Goal: Task Accomplishment & Management: Use online tool/utility

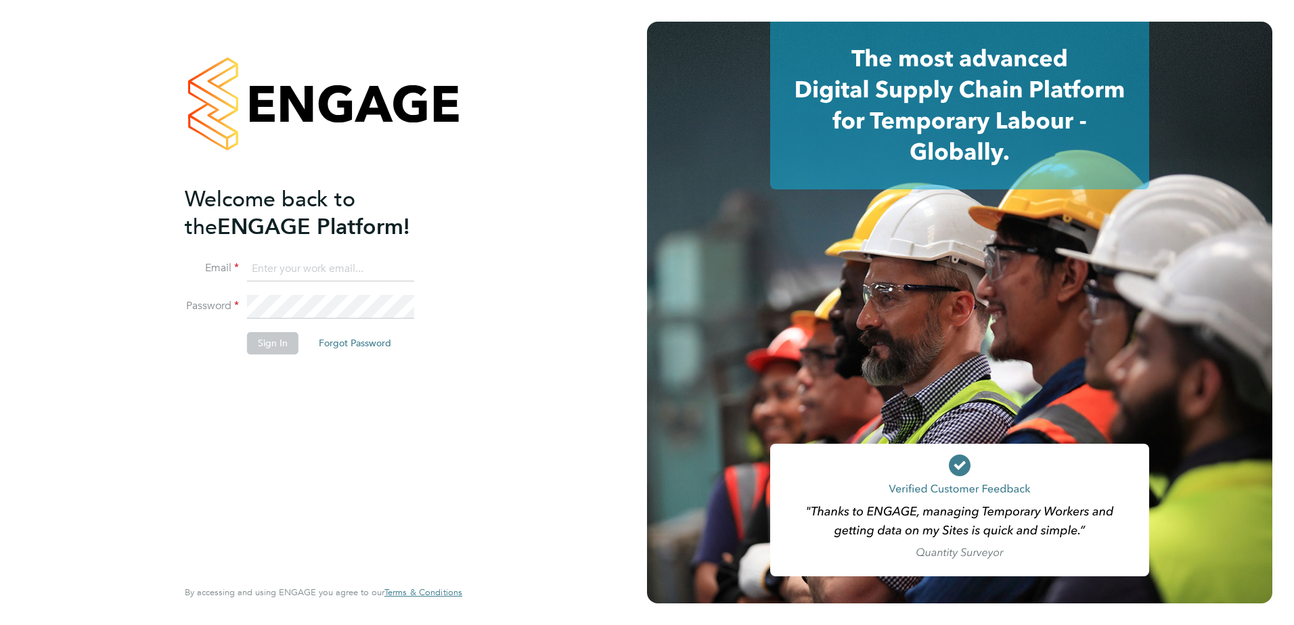
type input "callum.bradbury@vistry.co.uk"
drag, startPoint x: 316, startPoint y: 355, endPoint x: 273, endPoint y: 353, distance: 42.7
click at [315, 355] on li "Sign In Forgot Password" at bounding box center [317, 349] width 264 height 35
click at [273, 353] on button "Sign In" at bounding box center [272, 343] width 51 height 22
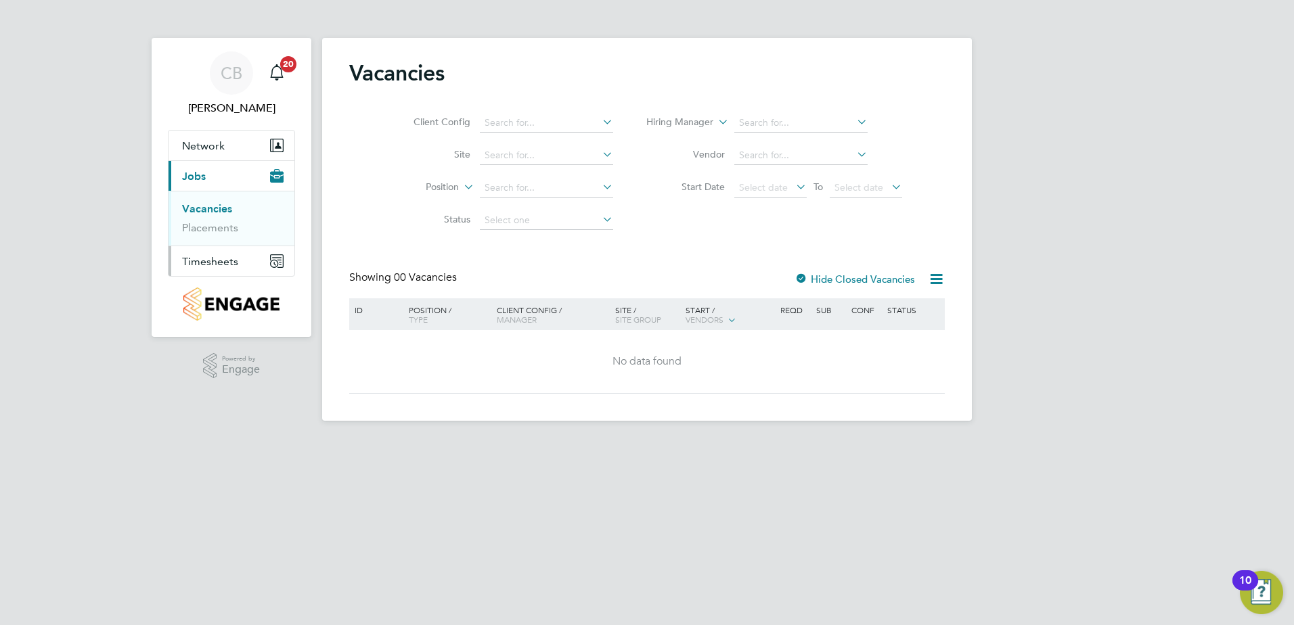
click at [238, 253] on button "Timesheets" at bounding box center [232, 261] width 126 height 30
click at [220, 243] on link "Timesheets" at bounding box center [210, 239] width 56 height 13
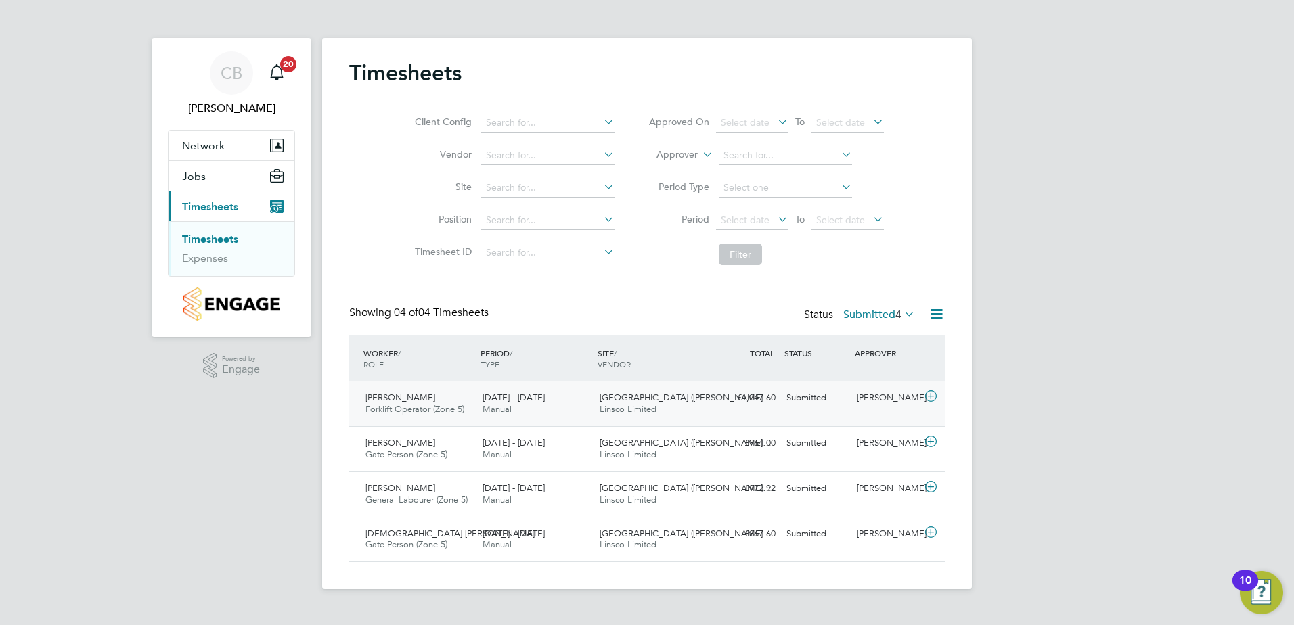
click at [931, 397] on icon at bounding box center [930, 396] width 17 height 11
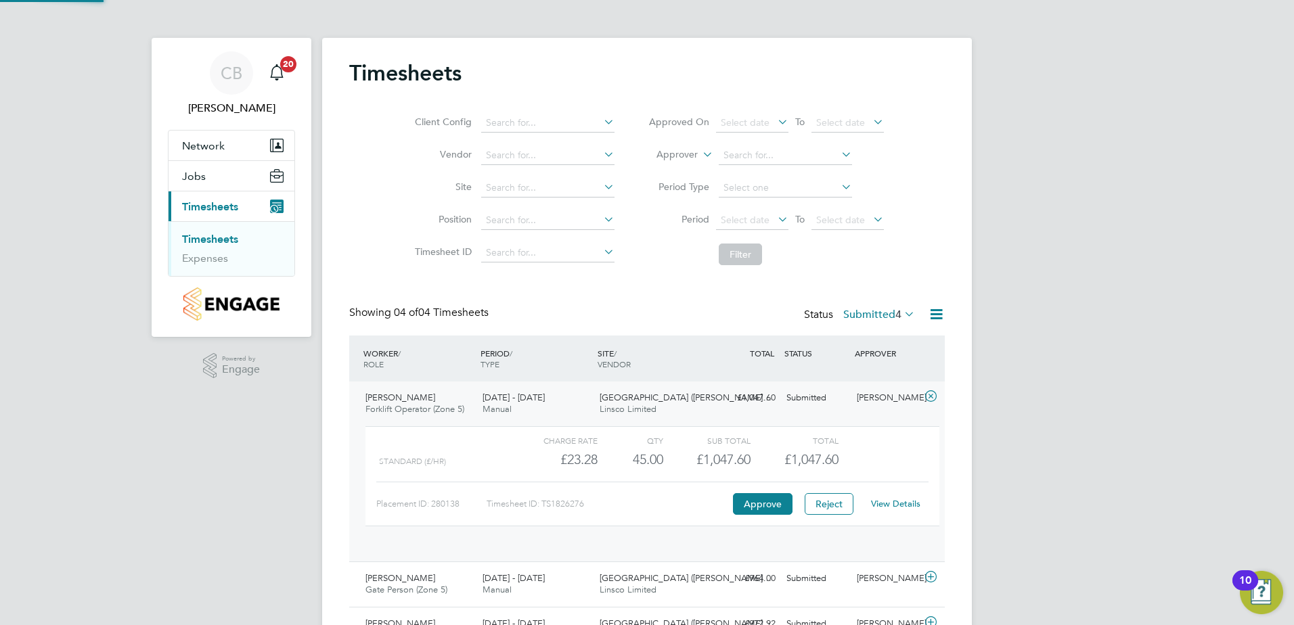
scroll to position [23, 132]
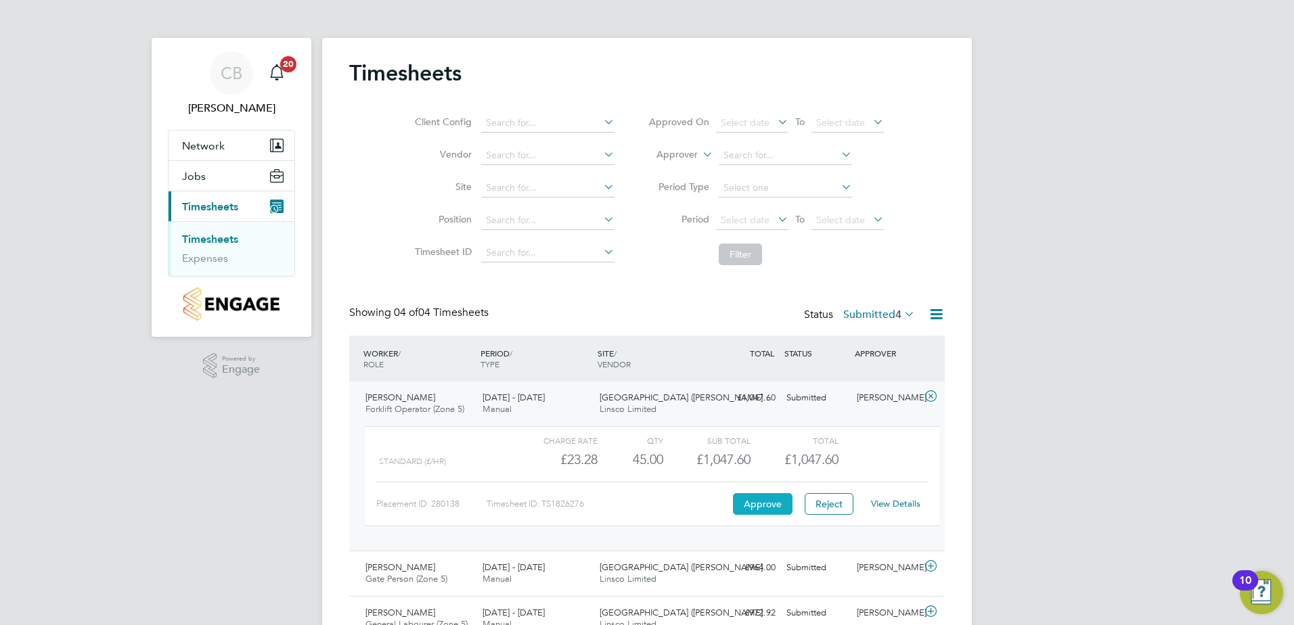
click at [757, 506] on button "Approve" at bounding box center [763, 504] width 60 height 22
click at [930, 563] on icon at bounding box center [930, 566] width 17 height 11
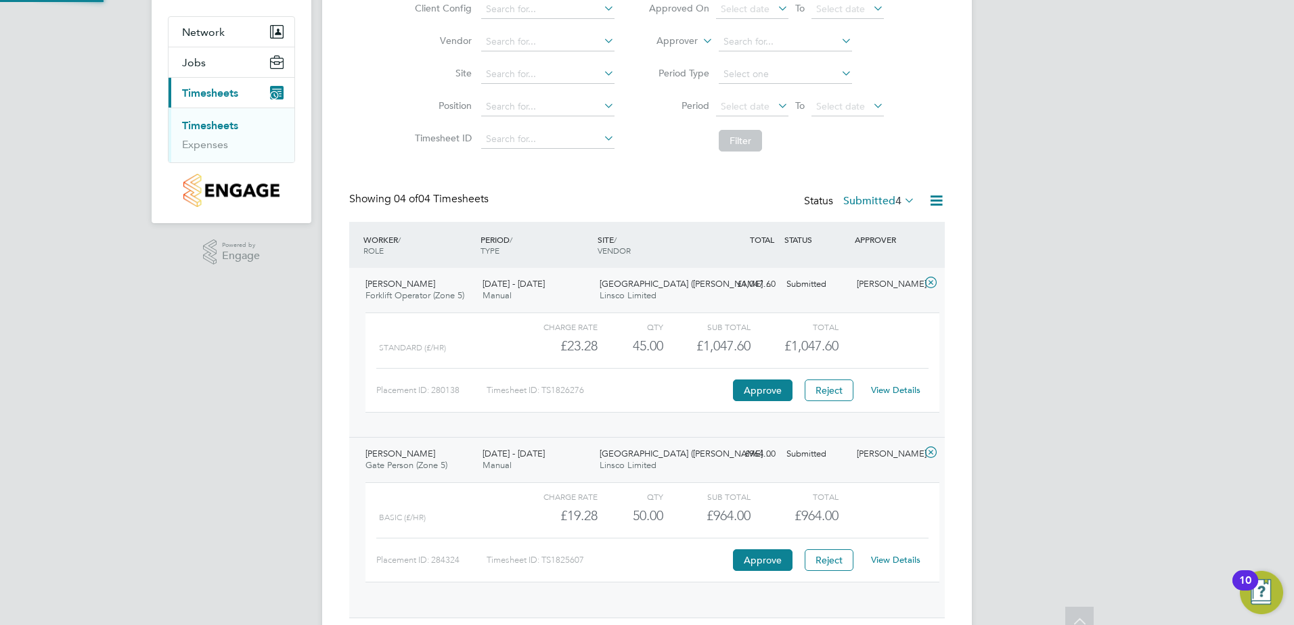
scroll to position [122, 0]
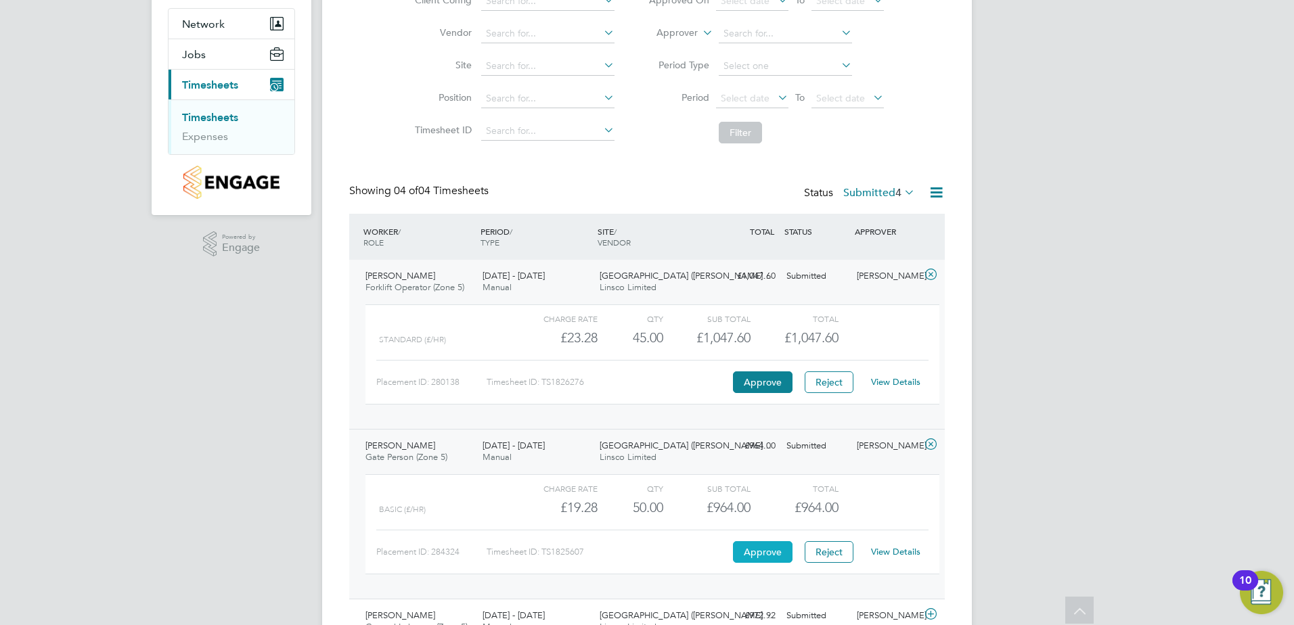
click at [765, 550] on button "Approve" at bounding box center [763, 552] width 60 height 22
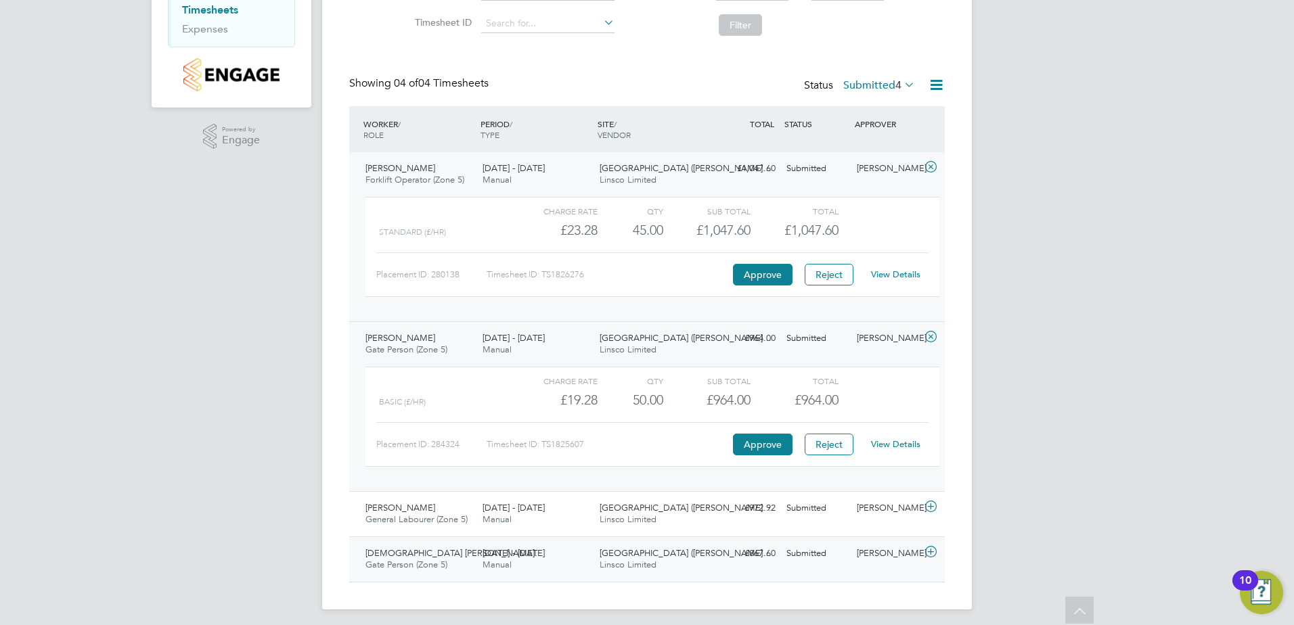
scroll to position [236, 0]
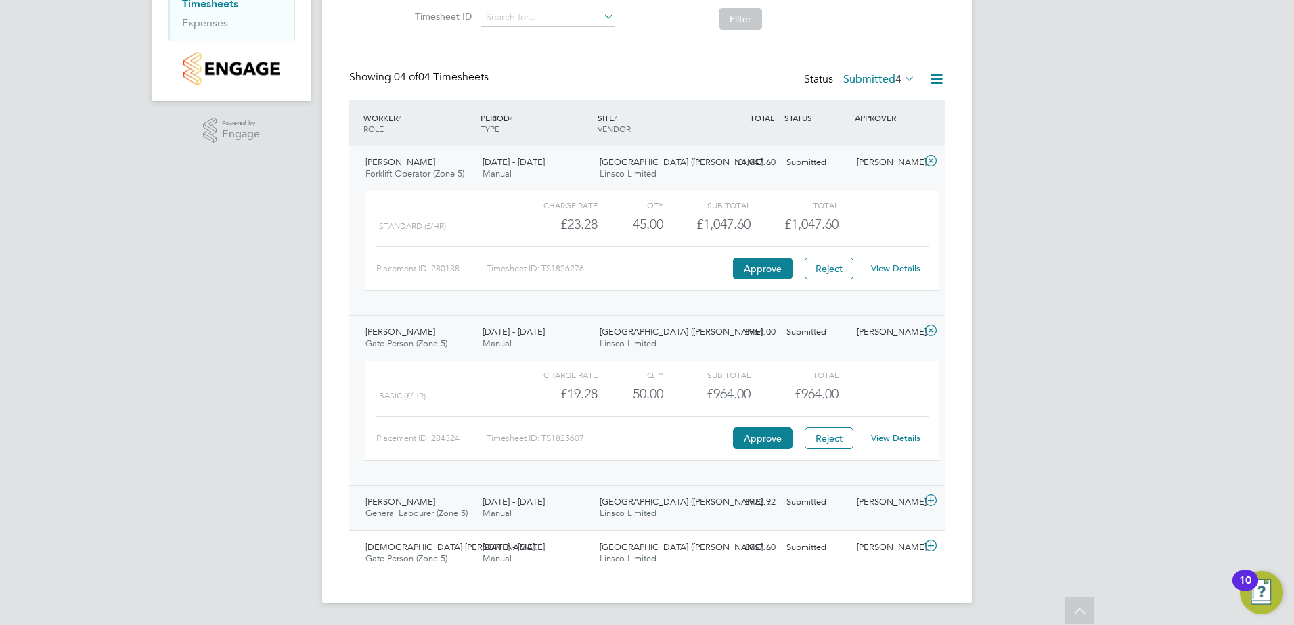
click at [931, 505] on icon at bounding box center [930, 500] width 17 height 11
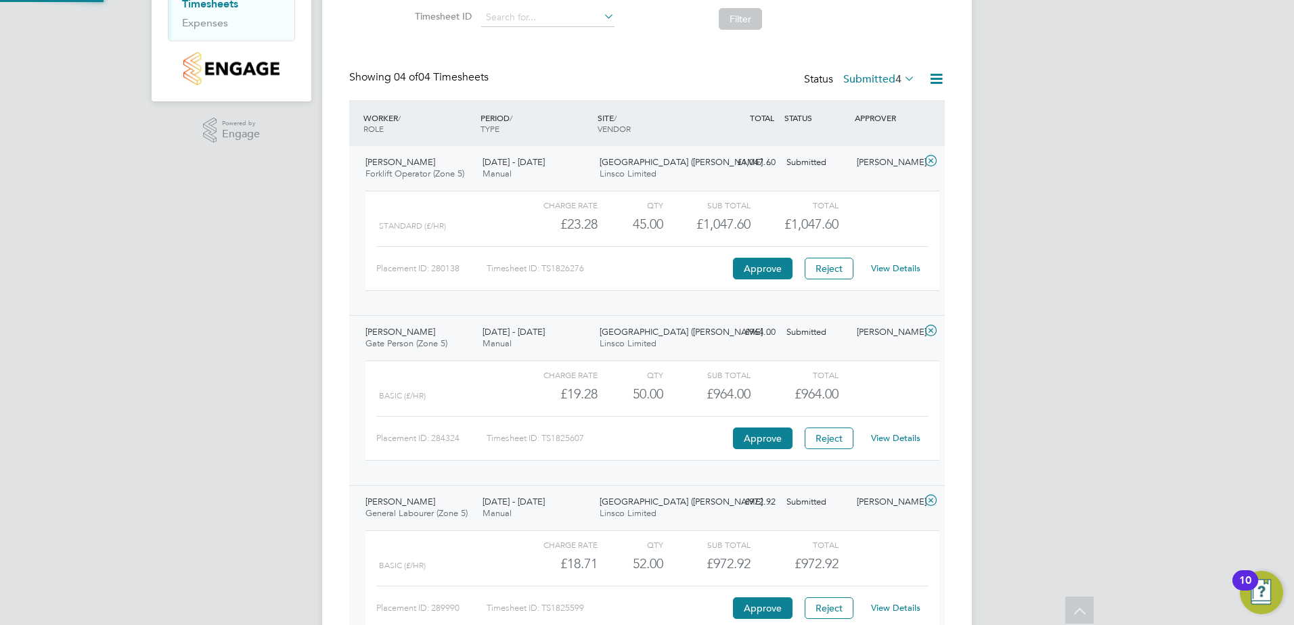
scroll to position [23, 132]
click at [770, 600] on button "Approve" at bounding box center [763, 609] width 60 height 22
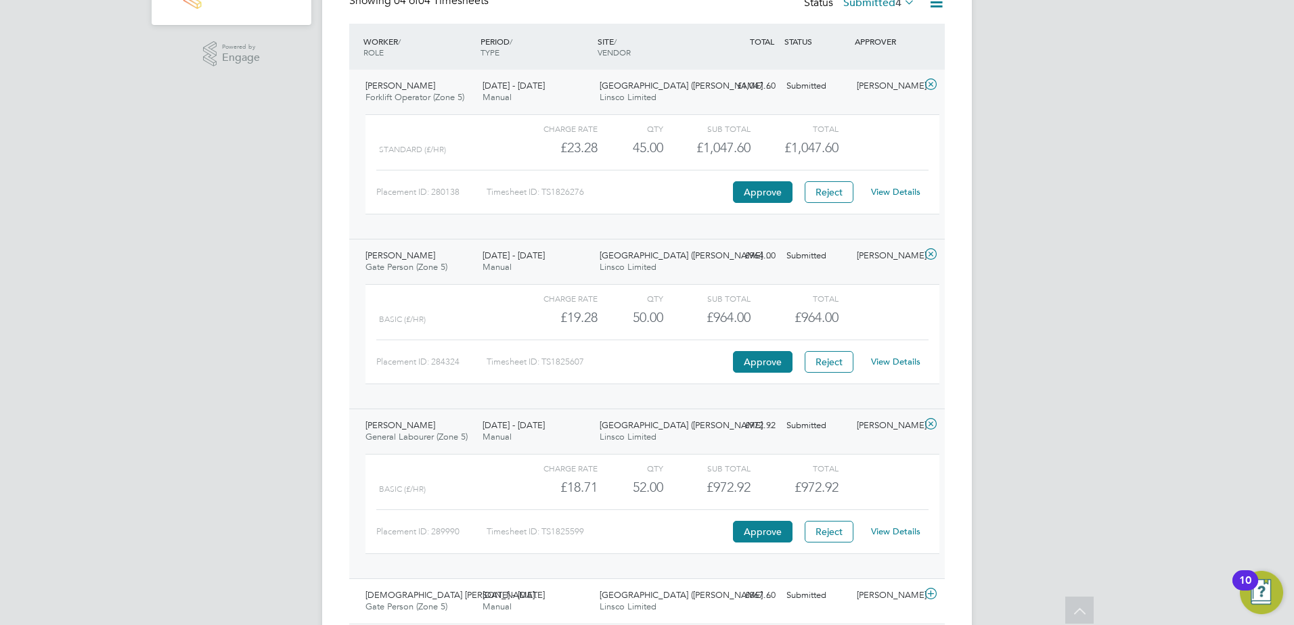
scroll to position [360, 0]
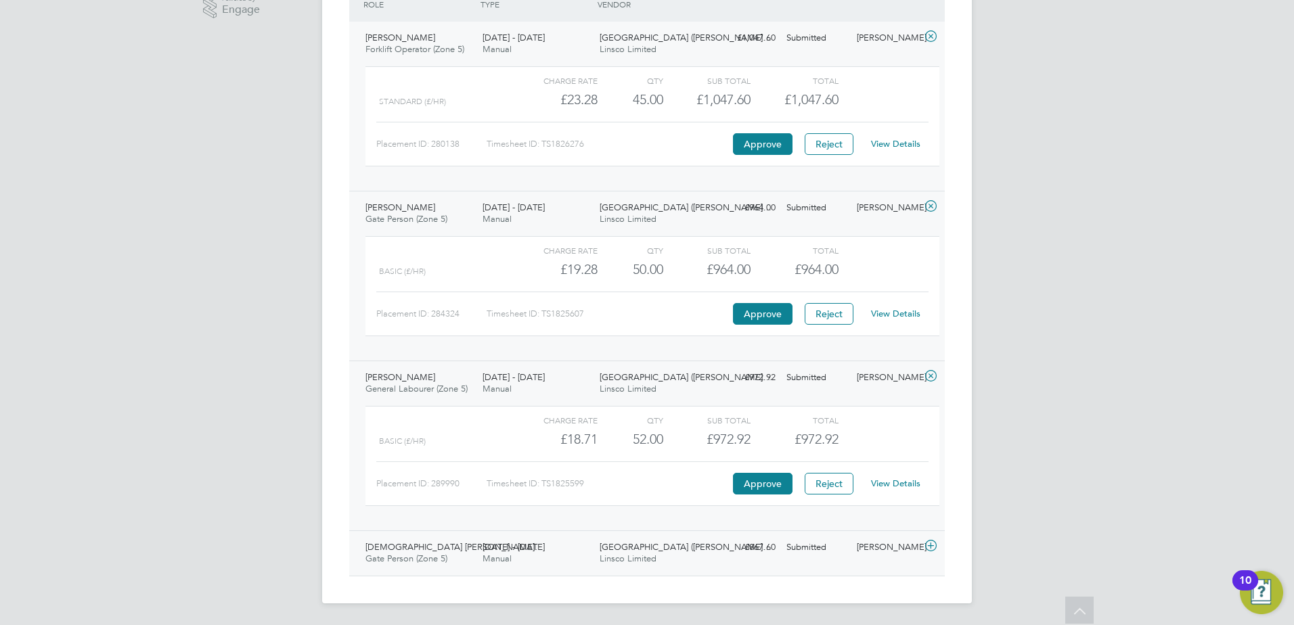
click at [938, 550] on div at bounding box center [933, 548] width 24 height 22
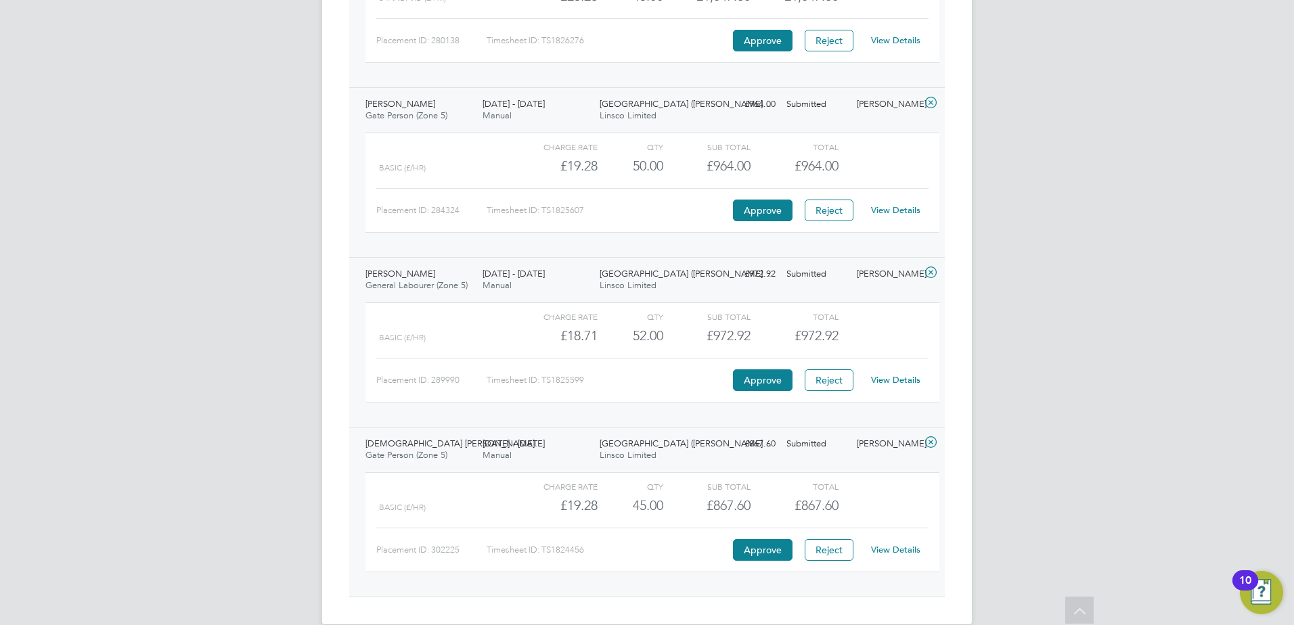
scroll to position [485, 0]
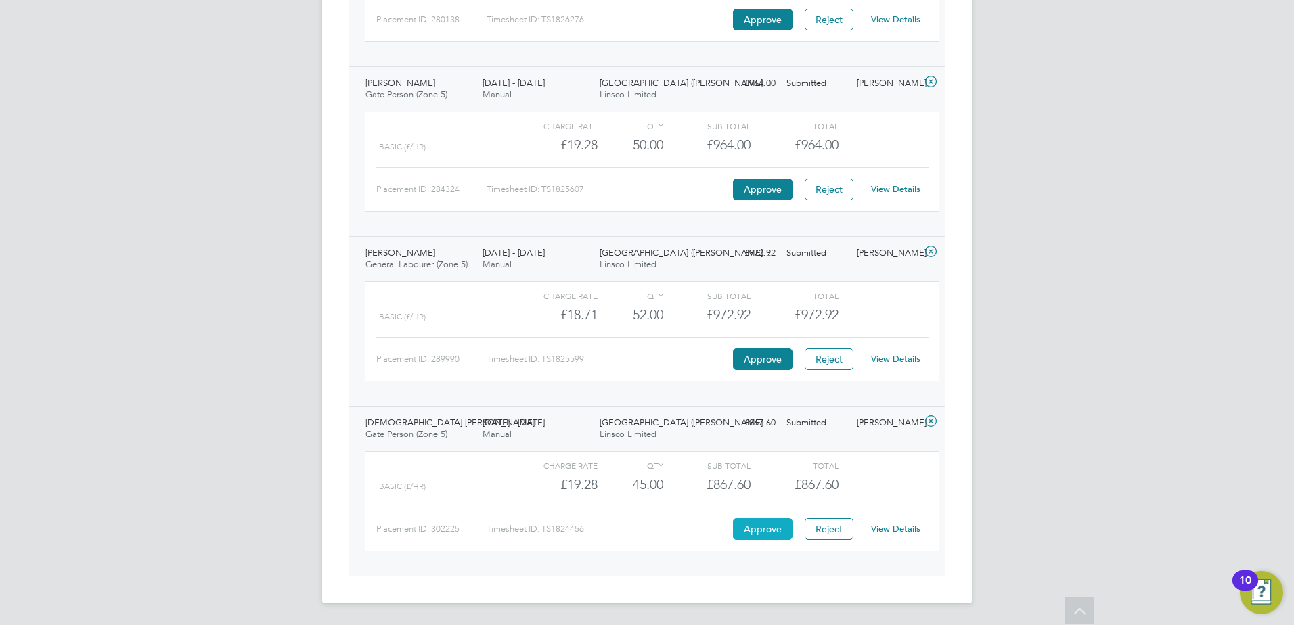
click at [759, 524] on button "Approve" at bounding box center [763, 529] width 60 height 22
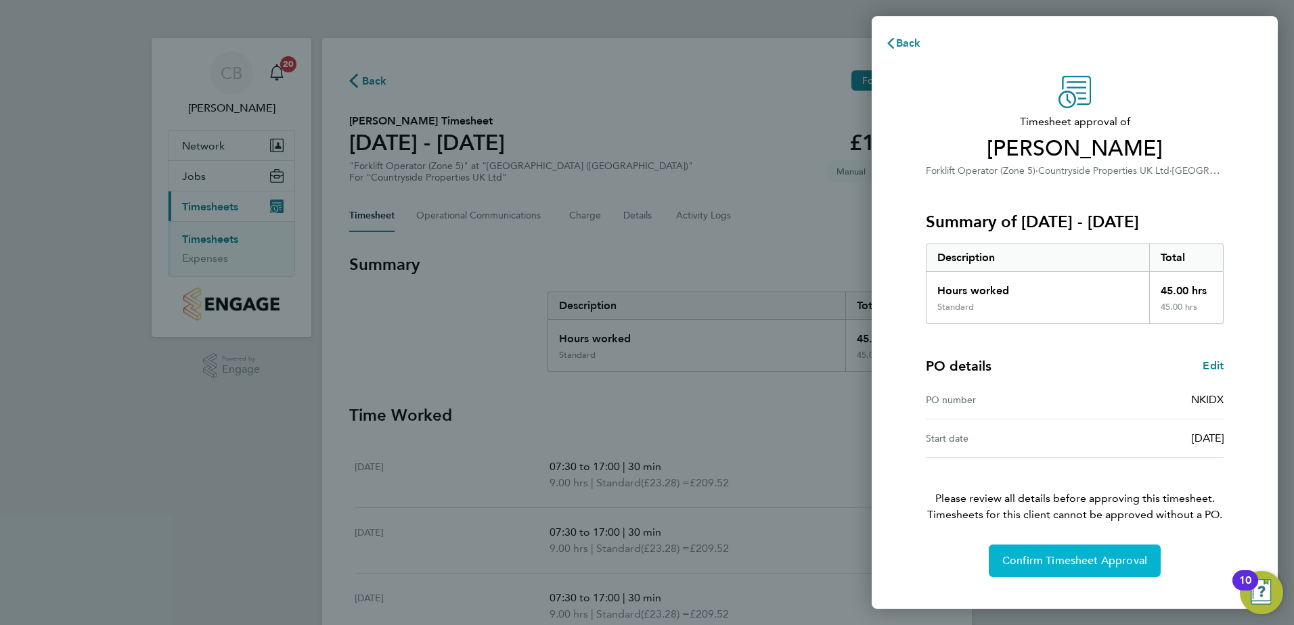
click at [1087, 568] on button "Confirm Timesheet Approval" at bounding box center [1075, 561] width 172 height 32
click at [1092, 545] on button "Confirm Timesheet Approval" at bounding box center [1075, 561] width 172 height 32
click at [1040, 553] on button "Confirm Timesheet Approval" at bounding box center [1075, 561] width 172 height 32
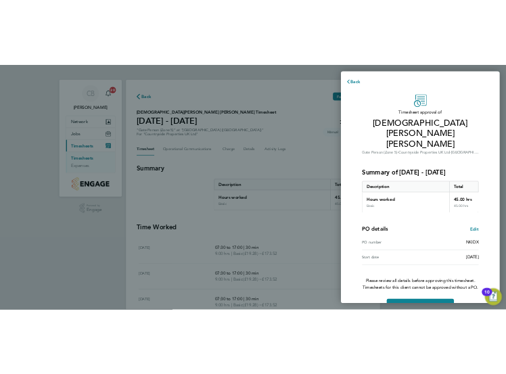
scroll to position [12, 0]
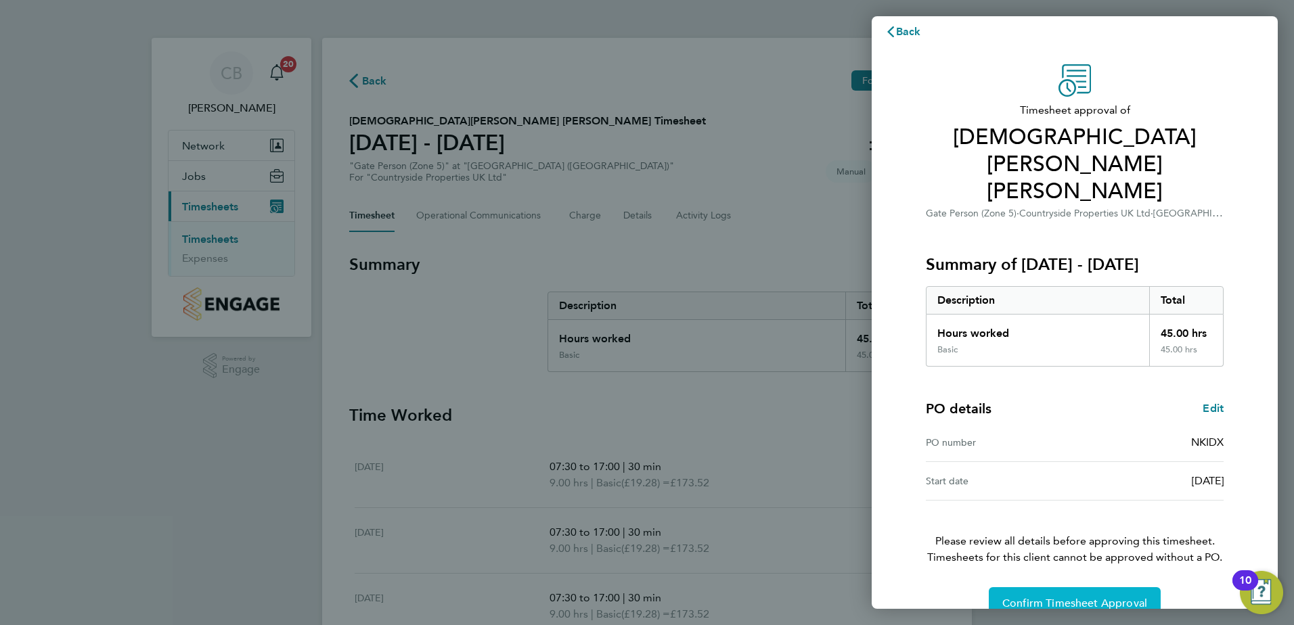
click at [1104, 587] on button "Confirm Timesheet Approval" at bounding box center [1075, 603] width 172 height 32
